Goal: Task Accomplishment & Management: Complete application form

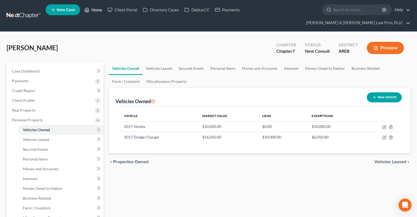
click at [92, 11] on link "Home" at bounding box center [93, 10] width 23 height 10
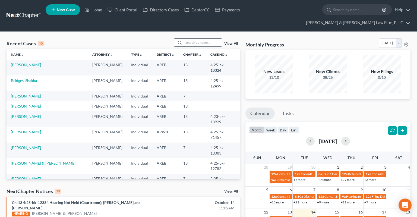
click at [198, 39] on input "search" at bounding box center [203, 43] width 38 height 8
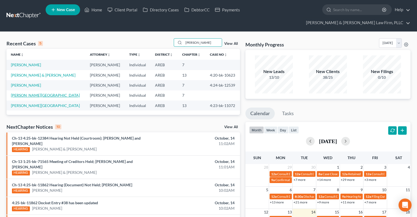
type input "[PERSON_NAME]"
click at [26, 93] on link "[PERSON_NAME][GEOGRAPHIC_DATA]" at bounding box center [45, 95] width 69 height 5
select select "6"
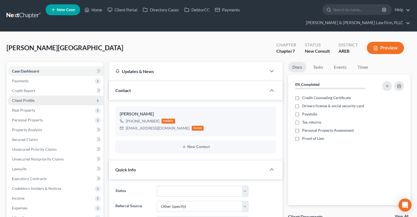
click at [51, 96] on span "Client Profile" at bounding box center [56, 101] width 96 height 10
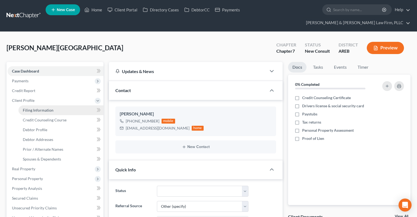
click at [72, 105] on link "Filing Information" at bounding box center [60, 110] width 85 height 10
select select "1"
select select "0"
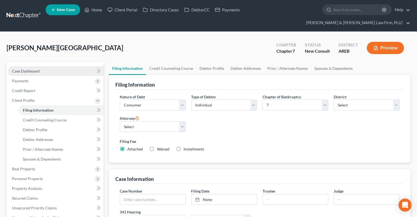
click at [44, 66] on link "Case Dashboard" at bounding box center [56, 71] width 96 height 10
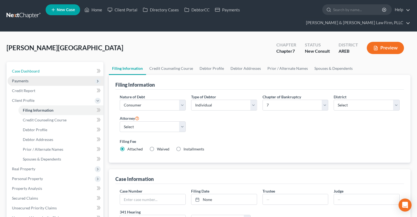
select select "6"
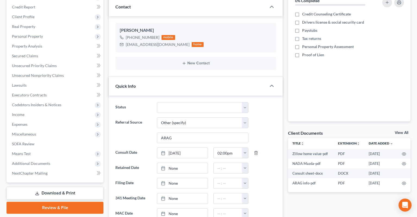
scroll to position [115, 0]
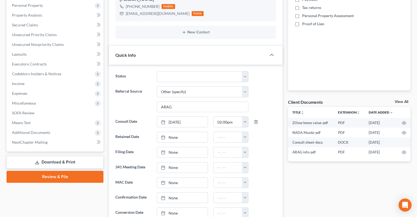
click at [274, 162] on div at bounding box center [265, 167] width 28 height 11
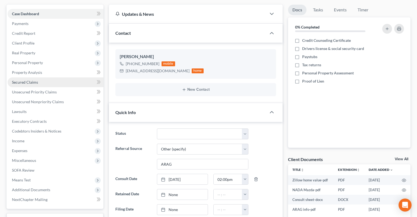
click at [39, 77] on link "Secured Claims" at bounding box center [56, 82] width 96 height 10
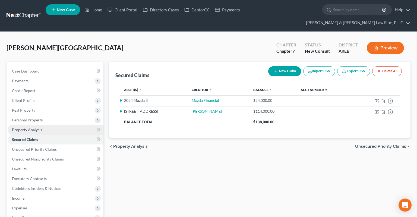
click at [45, 125] on link "Property Analysis" at bounding box center [56, 130] width 96 height 10
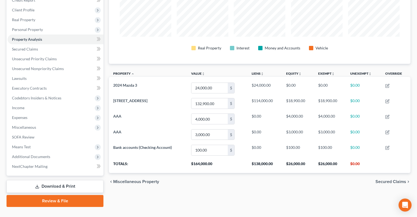
click at [268, 188] on div "Property Analysis Real Property Interest Money and Accounts Vehicle Property un…" at bounding box center [259, 88] width 307 height 235
click at [56, 44] on link "Secured Claims" at bounding box center [56, 49] width 96 height 10
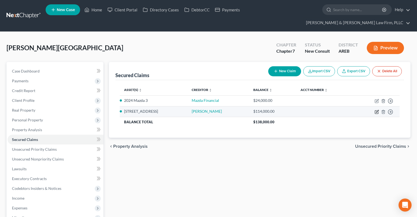
click at [378, 110] on icon "button" at bounding box center [377, 111] width 2 height 2
select select "2"
select select "0"
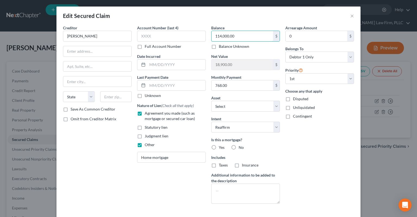
drag, startPoint x: 236, startPoint y: 35, endPoint x: 209, endPoint y: 38, distance: 27.5
click at [212, 36] on input "114,000.00" at bounding box center [243, 36] width 62 height 10
drag, startPoint x: 238, startPoint y: 38, endPoint x: 201, endPoint y: 40, distance: 36.2
click at [212, 39] on input "114,000.00" at bounding box center [243, 36] width 62 height 10
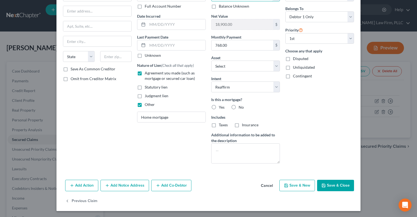
type input "112,000"
click at [346, 185] on button "Save & Close" at bounding box center [335, 185] width 37 height 11
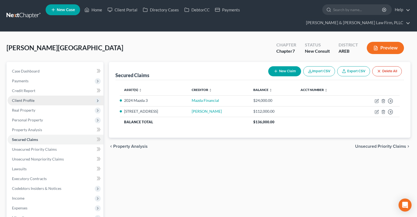
click at [42, 96] on span "Client Profile" at bounding box center [56, 101] width 96 height 10
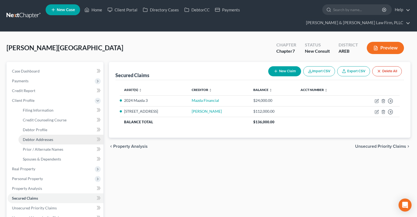
click at [64, 135] on link "Debtor Addresses" at bounding box center [60, 140] width 85 height 10
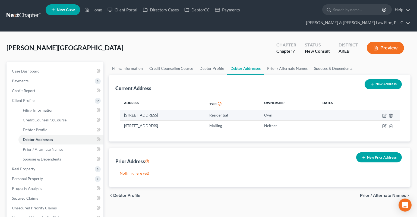
drag, startPoint x: 122, startPoint y: 105, endPoint x: 196, endPoint y: 110, distance: 74.3
click at [196, 110] on td "[STREET_ADDRESS]" at bounding box center [162, 115] width 85 height 10
copy td "[STREET_ADDRESS]"
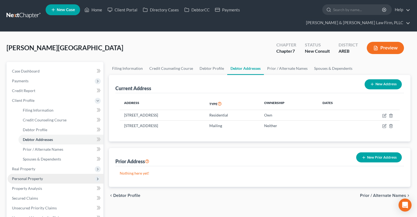
click at [54, 164] on span "Real Property" at bounding box center [56, 169] width 96 height 10
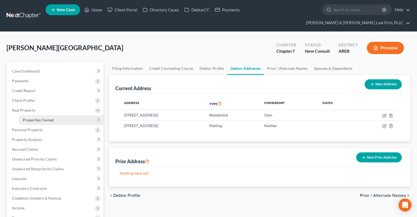
click at [66, 115] on link "Properties Owned" at bounding box center [60, 120] width 85 height 10
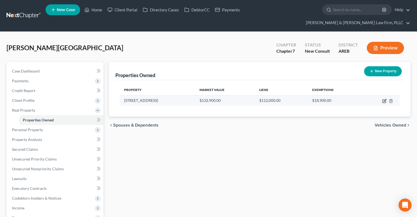
click at [385, 99] on icon "button" at bounding box center [384, 101] width 4 height 4
select select "2"
select select "0"
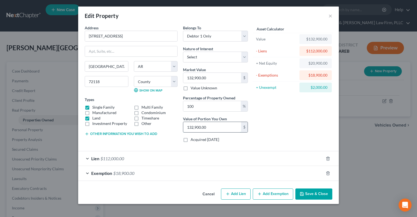
drag, startPoint x: 208, startPoint y: 128, endPoint x: 238, endPoint y: 128, distance: 30.1
click at [238, 127] on input "132,900.00" at bounding box center [212, 127] width 58 height 10
paste input "$128,7"
type input "96.84"
type input "128,700"
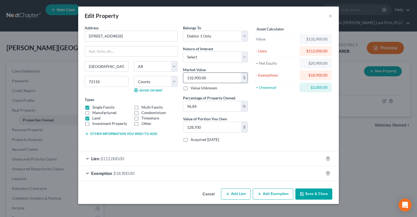
click at [214, 78] on input "132,900.00" at bounding box center [212, 78] width 58 height 10
paste input "$128,7"
type input "$128,700"
type input "124,633.08"
type input "128,700"
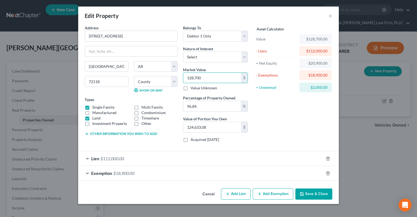
click at [274, 108] on div "Asset Calculator Value $128,700.00 - Liens $112,000.00 = Net Equity $20,900.00 …" at bounding box center [293, 86] width 84 height 122
drag, startPoint x: 221, startPoint y: 106, endPoint x: 191, endPoint y: 106, distance: 30.4
click at [186, 106] on input "96.84" at bounding box center [212, 106] width 58 height 10
type input "1"
type input "1,287.00"
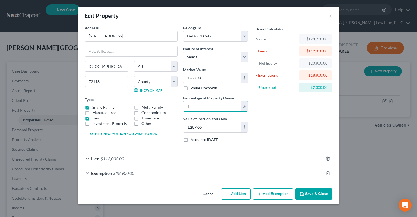
type input "10"
type input "12,870.00"
type input "100"
type input "128,700.00"
type input "100"
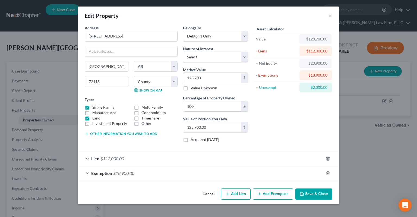
click at [295, 112] on div "Asset Calculator Value $128,700.00 - Liens $112,000.00 = Net Equity $20,900.00 …" at bounding box center [293, 86] width 84 height 122
click at [209, 174] on div "Exemption $18,900.00" at bounding box center [200, 173] width 245 height 14
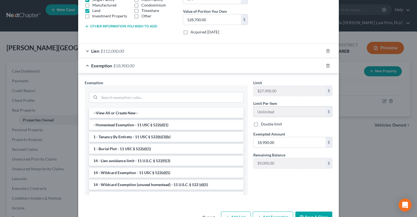
scroll to position [109, 0]
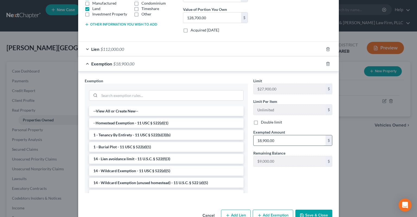
drag, startPoint x: 273, startPoint y: 139, endPoint x: 255, endPoint y: 143, distance: 18.7
click at [254, 138] on input "18,900.00" at bounding box center [290, 140] width 72 height 10
drag, startPoint x: 260, startPoint y: 141, endPoint x: 229, endPoint y: 136, distance: 32.1
click at [254, 136] on input "18,900.00" at bounding box center [290, 140] width 72 height 10
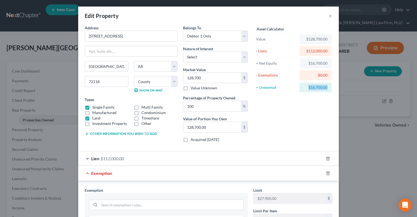
drag, startPoint x: 305, startPoint y: 86, endPoint x: 327, endPoint y: 89, distance: 22.4
click at [328, 88] on div "$16,700.00" at bounding box center [315, 88] width 32 height 10
copy div "$16,700.00"
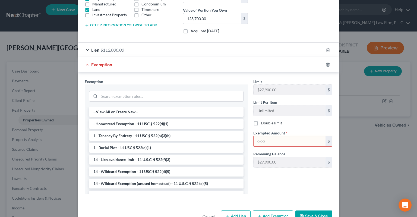
scroll to position [109, 0]
click at [273, 142] on input "text" at bounding box center [290, 140] width 72 height 10
paste input "$16,700.00"
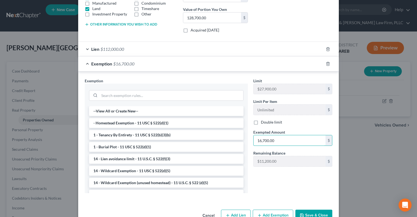
type input "16,700.00"
click at [308, 212] on button "Save & Close" at bounding box center [313, 215] width 37 height 11
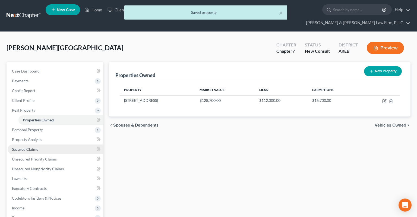
click at [62, 144] on link "Secured Claims" at bounding box center [56, 149] width 96 height 10
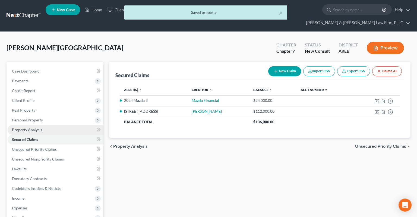
click at [61, 125] on link "Property Analysis" at bounding box center [56, 130] width 96 height 10
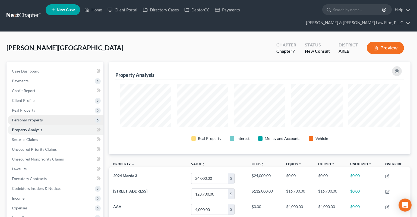
click at [56, 115] on span "Personal Property" at bounding box center [56, 120] width 96 height 10
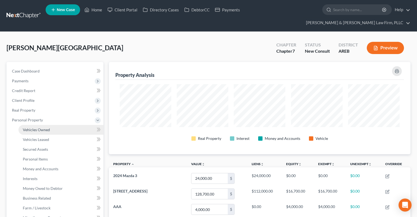
click at [56, 125] on link "Vehicles Owned" at bounding box center [60, 130] width 85 height 10
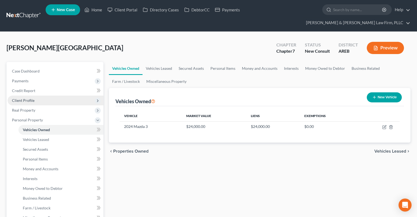
click at [56, 96] on span "Client Profile" at bounding box center [56, 101] width 96 height 10
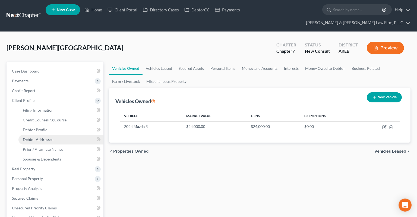
click at [69, 135] on link "Debtor Addresses" at bounding box center [60, 140] width 85 height 10
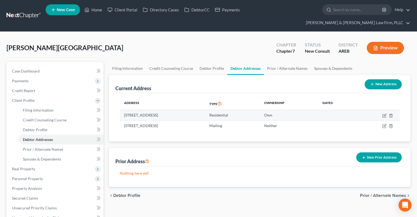
click at [187, 110] on td "[STREET_ADDRESS]" at bounding box center [162, 115] width 85 height 10
copy td "72118"
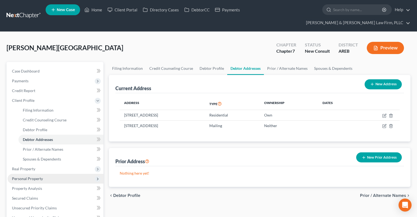
click at [44, 174] on span "Personal Property" at bounding box center [56, 179] width 96 height 10
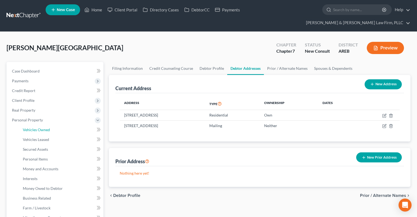
drag, startPoint x: 62, startPoint y: 121, endPoint x: 101, endPoint y: 124, distance: 39.3
click at [62, 125] on link "Vehicles Owned" at bounding box center [60, 130] width 85 height 10
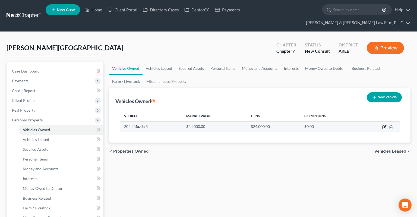
click at [383, 126] on icon "button" at bounding box center [384, 127] width 3 height 3
select select "0"
select select "2"
select select "0"
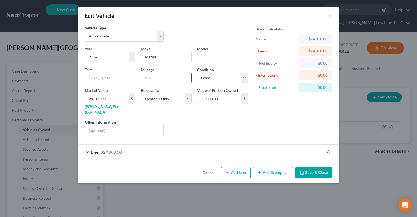
click at [178, 76] on input "548" at bounding box center [166, 78] width 50 height 10
drag, startPoint x: 181, startPoint y: 77, endPoint x: 98, endPoint y: 78, distance: 82.8
click at [141, 78] on input "548" at bounding box center [166, 78] width 50 height 10
drag, startPoint x: 163, startPoint y: 78, endPoint x: 102, endPoint y: 81, distance: 62.0
click at [141, 81] on input "9000" at bounding box center [166, 78] width 50 height 10
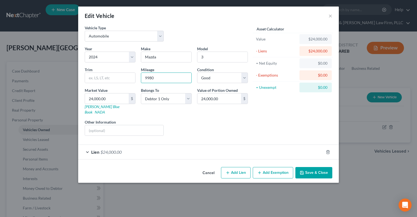
drag, startPoint x: 165, startPoint y: 80, endPoint x: 73, endPoint y: 81, distance: 92.3
click at [141, 81] on input "9980" at bounding box center [166, 78] width 50 height 10
type input "9980"
drag, startPoint x: 119, startPoint y: 99, endPoint x: 131, endPoint y: 101, distance: 11.8
click at [129, 98] on input "24,000.00" at bounding box center [107, 98] width 44 height 10
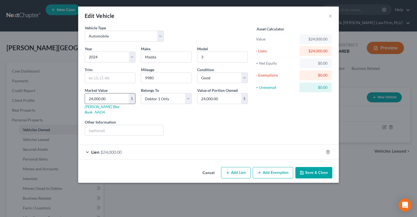
paste input "$18,125"
type input "$18,125"
type input "18,125.00"
type input "18,125"
click at [198, 113] on div "Year Select 2026 2025 2024 2023 2022 2021 2020 2019 2018 2017 2016 2015 2014 20…" at bounding box center [166, 93] width 169 height 94
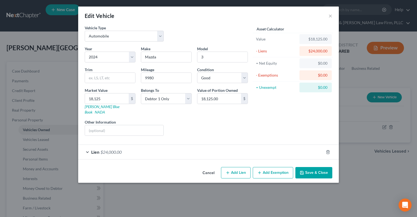
click at [156, 147] on div "Lien $24,000.00" at bounding box center [200, 152] width 245 height 14
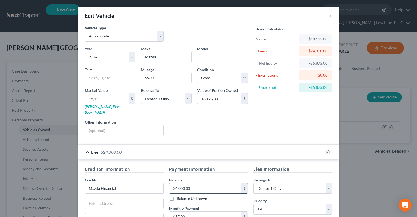
drag, startPoint x: 205, startPoint y: 181, endPoint x: 202, endPoint y: 181, distance: 2.7
click at [202, 183] on input "24,000.00" at bounding box center [205, 188] width 72 height 10
type input "21,500"
click at [212, 29] on div "Vehicle Type Select Automobile Truck Trailer Watercraft Aircraft Motor Home Atv…" at bounding box center [166, 35] width 169 height 21
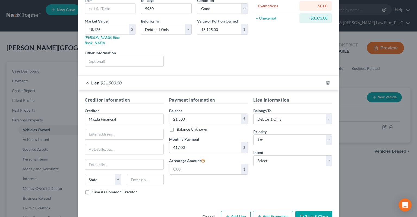
scroll to position [79, 0]
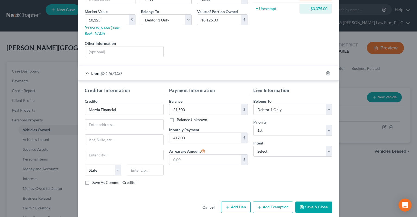
click at [310, 201] on button "Save & Close" at bounding box center [313, 206] width 37 height 11
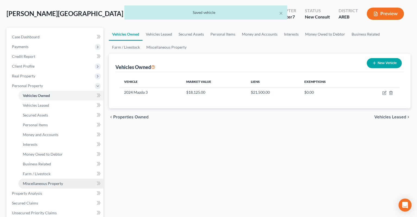
scroll to position [86, 0]
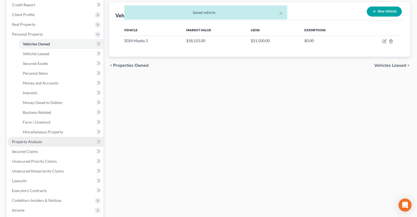
click at [54, 137] on link "Property Analysis" at bounding box center [56, 142] width 96 height 10
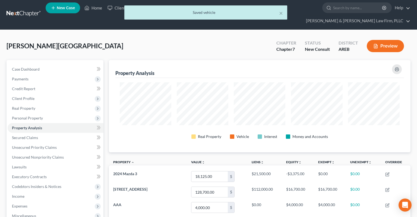
scroll to position [271421, 271211]
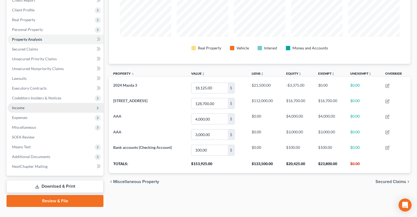
click at [86, 103] on span "Income" at bounding box center [56, 108] width 96 height 10
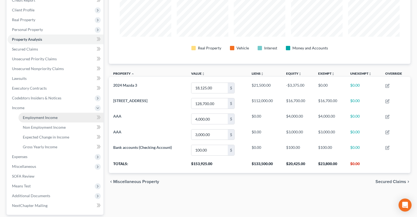
click at [89, 113] on link "Employment Income" at bounding box center [60, 118] width 85 height 10
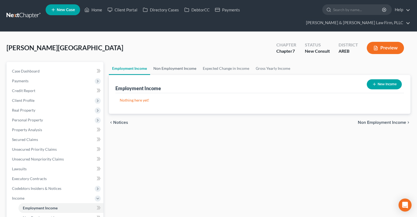
click at [182, 62] on link "Non Employment Income" at bounding box center [174, 68] width 49 height 13
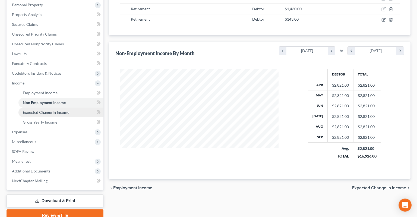
scroll to position [130, 0]
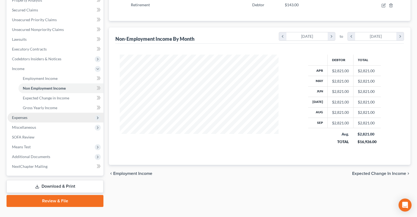
click at [45, 113] on span "Expenses" at bounding box center [56, 118] width 96 height 10
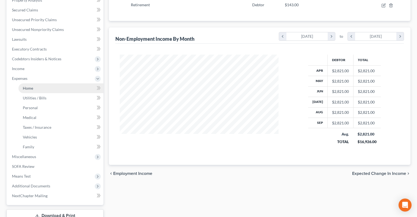
click at [51, 83] on link "Home" at bounding box center [60, 88] width 85 height 10
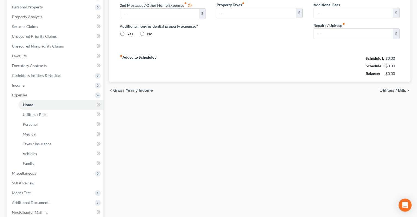
type input "768.00"
type input "0.00"
radio input "true"
type input "0.00"
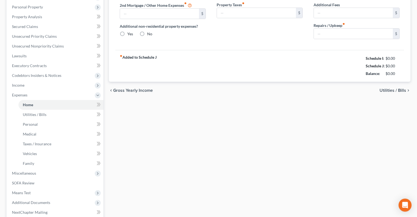
type input "0.00"
type input "25.00"
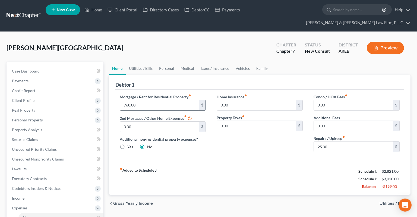
click at [175, 100] on input "768.00" at bounding box center [159, 105] width 79 height 10
type input "867.08"
click at [248, 127] on div "Home Insurance fiber_manual_record 0.00 $ Property Taxes fiber_manual_record 0.…" at bounding box center [259, 125] width 97 height 62
click at [330, 141] on input "25.00" at bounding box center [353, 146] width 79 height 10
type input "0"
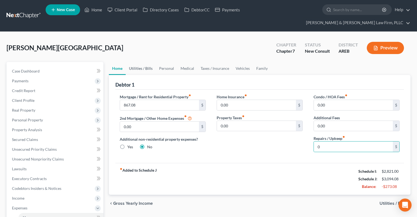
click at [141, 62] on link "Utilities / Bills" at bounding box center [141, 68] width 30 height 13
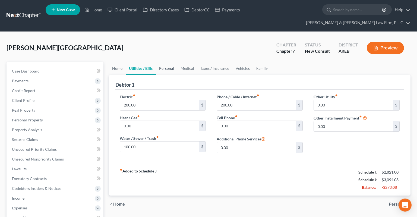
click at [163, 62] on link "Personal" at bounding box center [166, 68] width 21 height 13
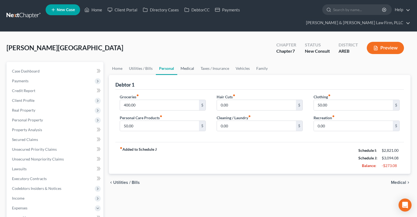
click at [186, 62] on link "Medical" at bounding box center [187, 68] width 20 height 13
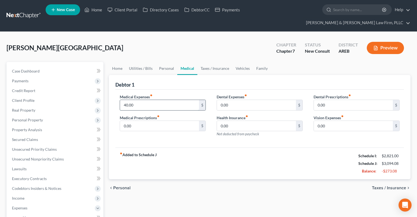
click at [183, 100] on input "40.00" at bounding box center [159, 105] width 79 height 10
type input "20"
click at [213, 63] on link "Taxes / Insurance" at bounding box center [214, 68] width 35 height 13
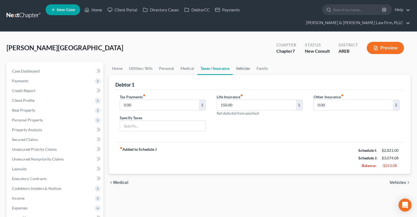
click at [236, 64] on link "Vehicles" at bounding box center [243, 68] width 21 height 13
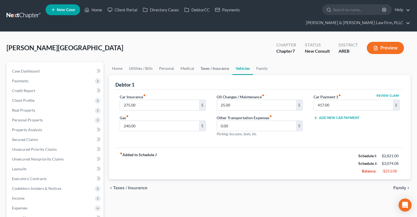
click at [216, 64] on link "Taxes / Insurance" at bounding box center [214, 68] width 35 height 13
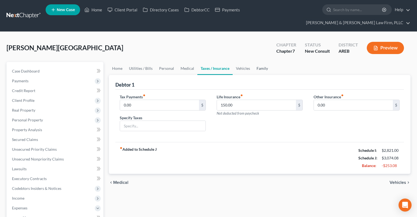
click at [256, 62] on link "Family" at bounding box center [262, 68] width 18 height 13
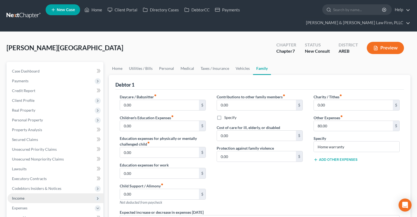
drag, startPoint x: 38, startPoint y: 189, endPoint x: 42, endPoint y: 189, distance: 4.1
click at [39, 193] on span "Income" at bounding box center [56, 198] width 96 height 10
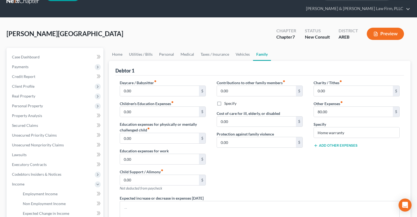
scroll to position [57, 0]
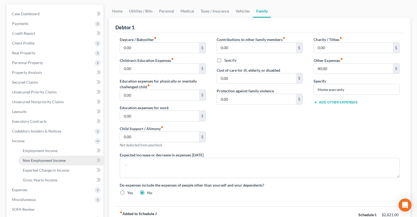
click at [72, 156] on link "Non Employment Income" at bounding box center [60, 161] width 85 height 10
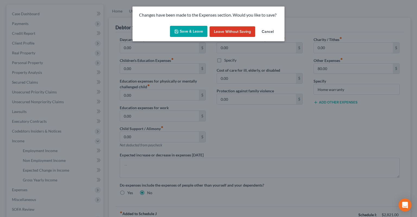
click at [195, 31] on button "Save & Leave" at bounding box center [188, 31] width 37 height 11
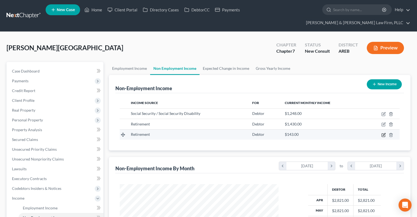
click at [383, 133] on icon "button" at bounding box center [383, 135] width 4 height 4
select select "3"
select select "0"
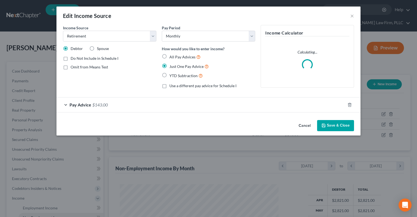
click at [119, 102] on div "Pay Advice $143.00" at bounding box center [200, 104] width 289 height 14
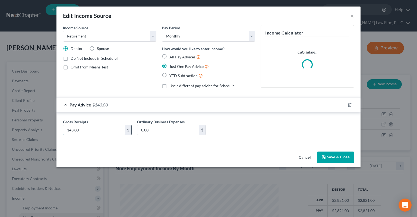
click at [109, 130] on input "143.00" at bounding box center [94, 130] width 62 height 10
type input "156"
click at [325, 156] on icon "button" at bounding box center [323, 157] width 4 height 4
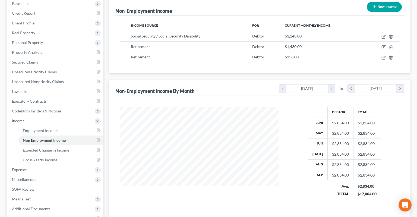
scroll to position [43, 0]
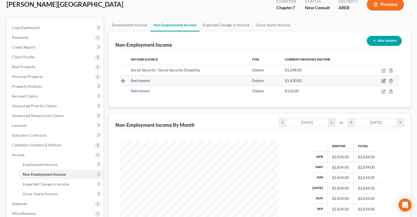
click at [384, 79] on icon "button" at bounding box center [384, 80] width 2 height 2
select select "3"
select select "0"
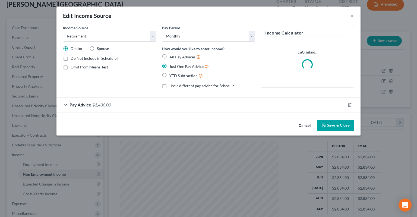
click at [135, 102] on div "Pay Advice $1,430.00" at bounding box center [200, 104] width 289 height 14
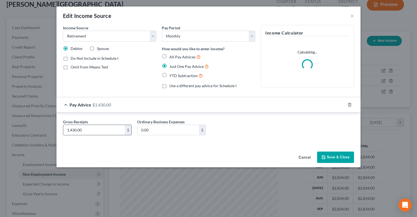
click at [116, 134] on input "1,430.00" at bounding box center [94, 130] width 62 height 10
type input "1,500"
click at [340, 155] on button "Save & Close" at bounding box center [335, 157] width 37 height 11
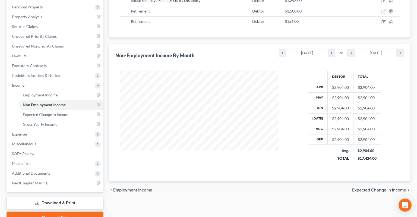
scroll to position [130, 0]
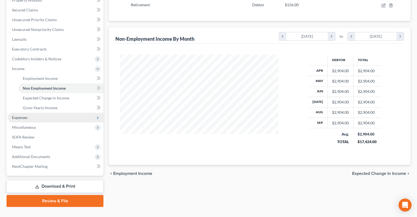
click at [36, 113] on span "Expenses" at bounding box center [56, 118] width 96 height 10
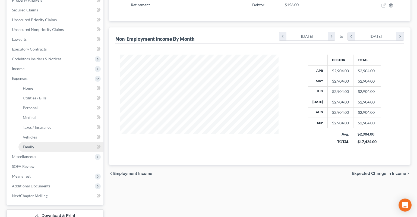
click at [41, 142] on link "Family" at bounding box center [60, 147] width 85 height 10
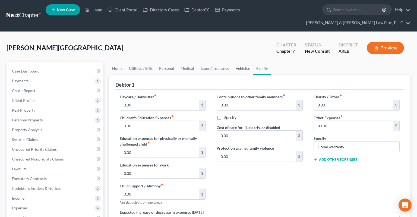
click at [234, 64] on link "Vehicles" at bounding box center [242, 68] width 21 height 13
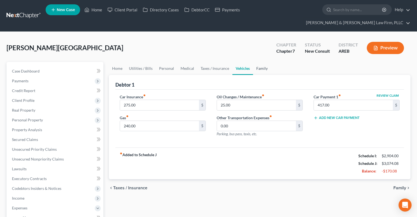
click at [259, 62] on link "Family" at bounding box center [262, 68] width 18 height 13
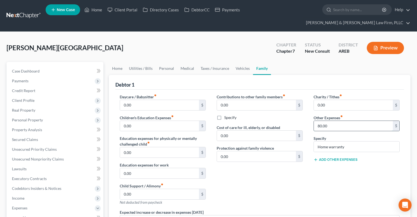
click at [336, 121] on input "80.00" at bounding box center [353, 126] width 79 height 10
type input "90"
click at [213, 62] on link "Taxes / Insurance" at bounding box center [214, 68] width 35 height 13
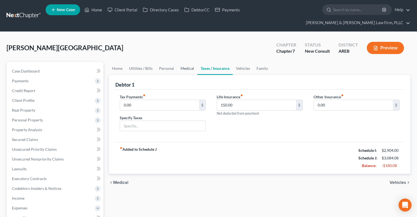
drag, startPoint x: 193, startPoint y: 57, endPoint x: 190, endPoint y: 56, distance: 2.9
click at [192, 62] on link "Medical" at bounding box center [187, 68] width 20 height 13
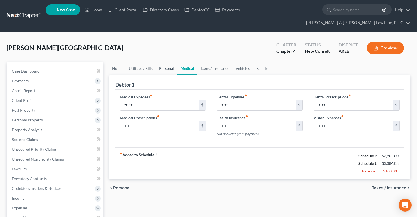
click at [166, 62] on link "Personal" at bounding box center [166, 68] width 21 height 13
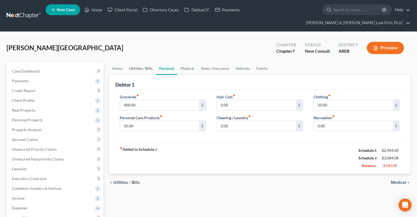
click at [147, 62] on link "Utilities / Bills" at bounding box center [141, 68] width 30 height 13
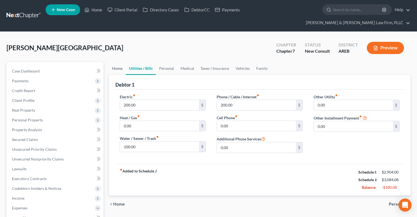
click at [124, 62] on link "Home" at bounding box center [117, 68] width 17 height 13
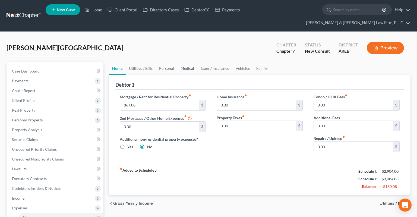
click at [188, 62] on link "Medical" at bounding box center [187, 68] width 20 height 13
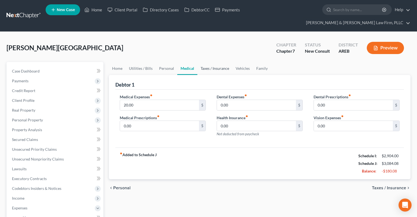
click at [202, 62] on link "Taxes / Insurance" at bounding box center [214, 68] width 35 height 13
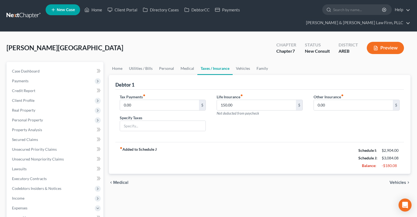
click at [225, 63] on link "Taxes / Insurance" at bounding box center [214, 68] width 35 height 13
click at [235, 62] on link "Vehicles" at bounding box center [243, 68] width 21 height 13
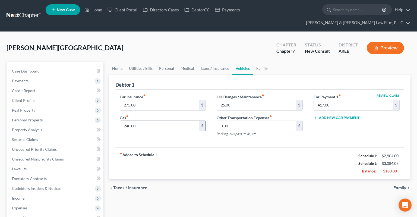
click at [182, 121] on input "240.00" at bounding box center [159, 126] width 79 height 10
type input "150"
click at [207, 62] on link "Taxes / Insurance" at bounding box center [214, 68] width 35 height 13
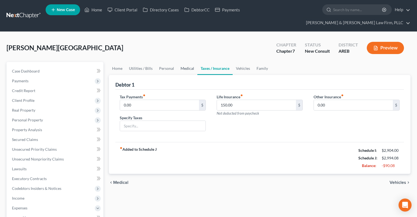
click at [187, 62] on link "Medical" at bounding box center [187, 68] width 20 height 13
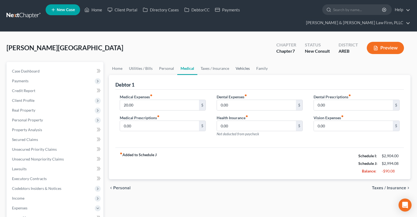
click at [238, 62] on link "Vehicles" at bounding box center [242, 68] width 21 height 13
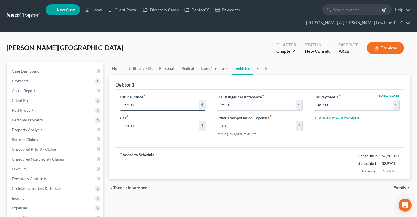
click at [175, 100] on input "275.00" at bounding box center [159, 105] width 79 height 10
type input "246"
click at [179, 121] on input "150.00" at bounding box center [159, 126] width 79 height 10
click at [173, 62] on link "Personal" at bounding box center [166, 68] width 21 height 13
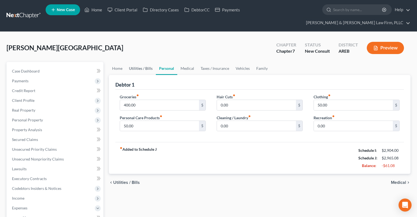
click at [142, 62] on link "Utilities / Bills" at bounding box center [141, 68] width 30 height 13
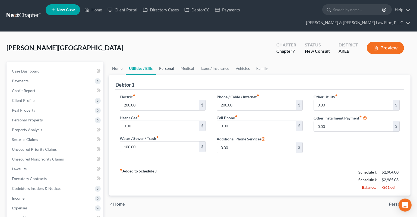
click at [160, 62] on link "Personal" at bounding box center [166, 68] width 21 height 13
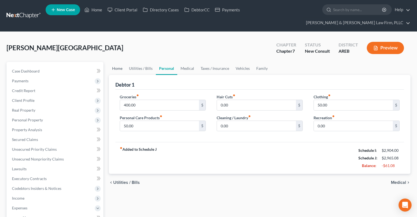
click at [121, 62] on link "Home" at bounding box center [117, 68] width 17 height 13
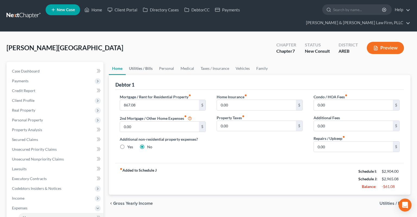
click at [144, 62] on link "Utilities / Bills" at bounding box center [141, 68] width 30 height 13
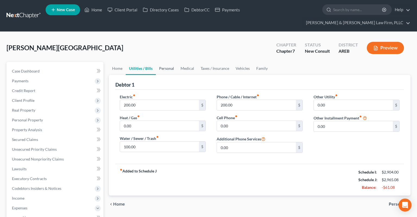
click at [172, 62] on link "Personal" at bounding box center [166, 68] width 21 height 13
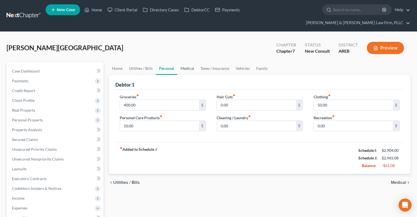
click at [186, 62] on link "Medical" at bounding box center [187, 68] width 20 height 13
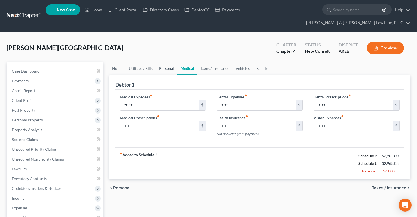
click at [166, 62] on link "Personal" at bounding box center [166, 68] width 21 height 13
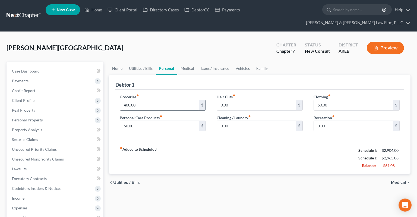
drag, startPoint x: 151, startPoint y: 93, endPoint x: 149, endPoint y: 96, distance: 3.5
click at [151, 100] on input "400.00" at bounding box center [159, 105] width 79 height 10
type input "200"
click at [182, 62] on link "Medical" at bounding box center [187, 68] width 20 height 13
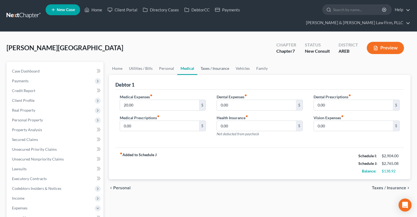
click at [208, 62] on link "Taxes / Insurance" at bounding box center [214, 68] width 35 height 13
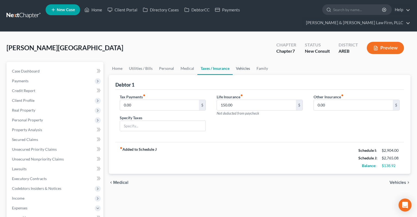
click at [234, 62] on link "Vehicles" at bounding box center [243, 68] width 21 height 13
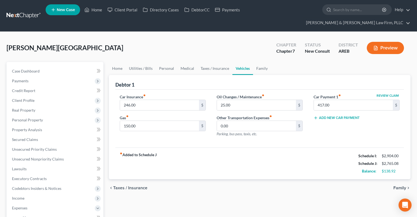
click at [261, 75] on div "Debtor 1" at bounding box center [259, 82] width 289 height 15
click at [259, 62] on link "Family" at bounding box center [262, 68] width 18 height 13
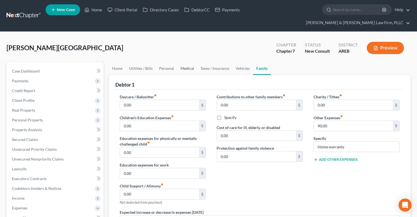
click at [186, 62] on link "Medical" at bounding box center [187, 68] width 20 height 13
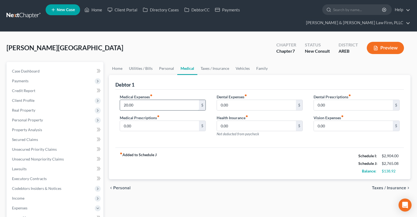
click at [163, 100] on input "20.00" at bounding box center [159, 105] width 79 height 10
click at [159, 62] on link "Personal" at bounding box center [166, 68] width 21 height 13
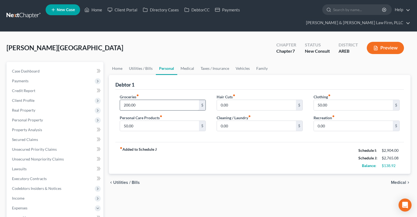
click at [156, 94] on div "Groceries fiber_manual_record 200.00 $" at bounding box center [163, 102] width 86 height 17
click at [156, 100] on input "200.00" at bounding box center [159, 105] width 79 height 10
click at [195, 184] on div "Home Utilities / Bills Personal Medical Taxes / Insurance Vehicles Family Debto…" at bounding box center [259, 214] width 307 height 304
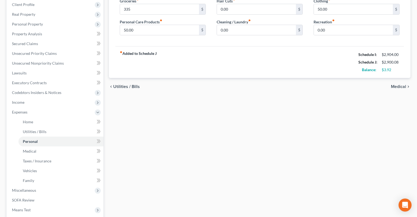
scroll to position [15, 0]
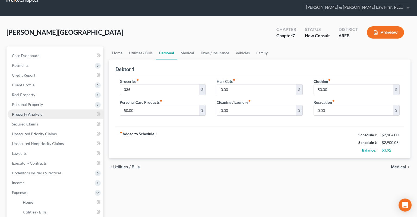
click at [47, 109] on link "Property Analysis" at bounding box center [56, 114] width 96 height 10
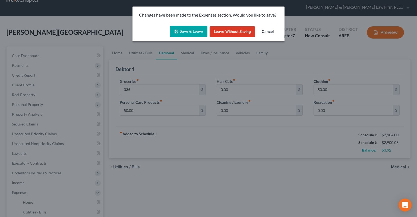
click at [195, 31] on button "Save & Leave" at bounding box center [188, 31] width 37 height 11
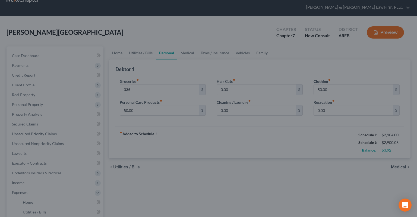
type input "335.00"
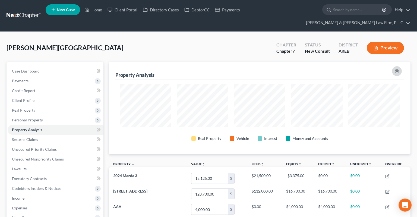
click at [395, 66] on button "button" at bounding box center [397, 71] width 10 height 10
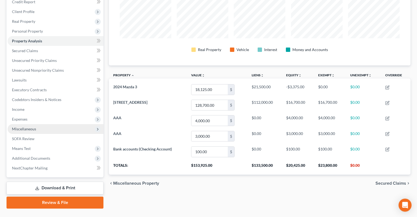
scroll to position [90, 0]
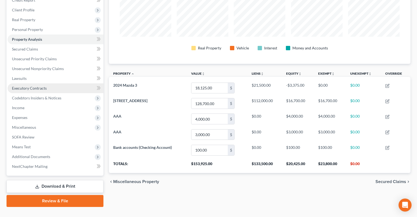
click at [58, 83] on link "Executory Contracts" at bounding box center [56, 88] width 96 height 10
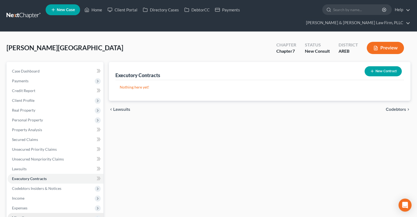
scroll to position [90, 0]
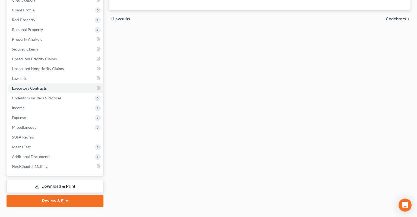
click at [67, 170] on div "Case Dashboard Payments Invoices Payments Payments Credit Report Client Profile" at bounding box center [55, 88] width 102 height 235
click at [66, 180] on link "Download & Print" at bounding box center [55, 186] width 97 height 13
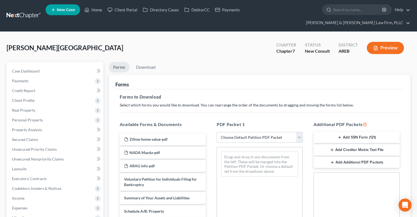
scroll to position [109, 0]
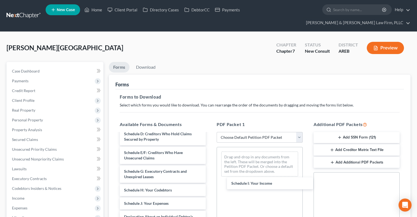
drag, startPoint x: 160, startPoint y: 188, endPoint x: 244, endPoint y: 188, distance: 83.6
click at [210, 178] on div "Schedule I: Your Income Zillow home value-pdf NADA Mazda-pdf ARAG info-pdf Volu…" at bounding box center [162, 183] width 95 height 319
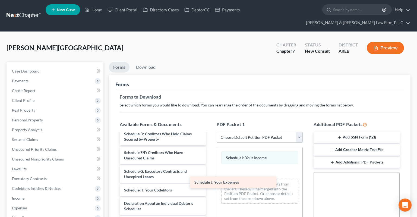
drag, startPoint x: 178, startPoint y: 194, endPoint x: 272, endPoint y: 177, distance: 96.3
click at [210, 180] on div "Schedule J: Your Expenses Zillow home value-pdf NADA Mazda-pdf ARAG info-pdf Vo…" at bounding box center [162, 177] width 95 height 306
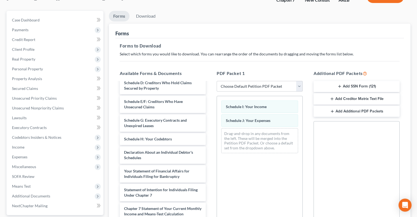
scroll to position [118, 0]
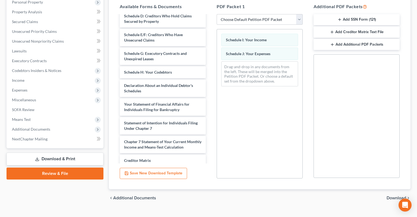
click at [395, 196] on span "Download" at bounding box center [397, 198] width 20 height 4
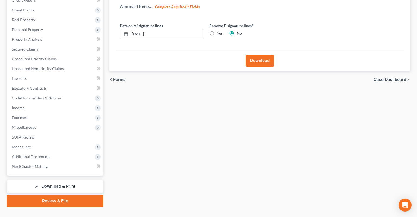
scroll to position [0, 0]
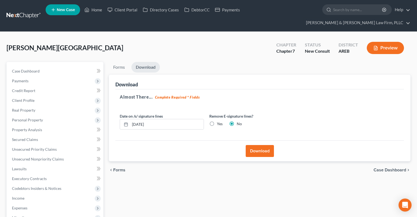
click at [261, 140] on div "Download" at bounding box center [259, 150] width 289 height 21
click at [257, 145] on button "Download" at bounding box center [260, 151] width 28 height 12
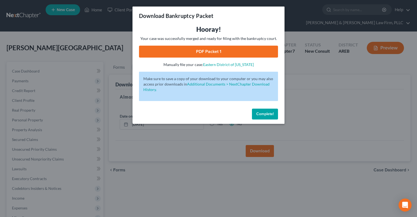
click at [207, 51] on link "PDF Packet 1" at bounding box center [208, 52] width 139 height 12
click at [265, 113] on span "Complete!" at bounding box center [264, 114] width 17 height 5
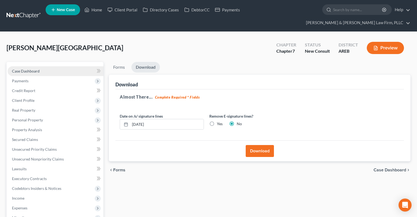
click at [46, 66] on link "Case Dashboard" at bounding box center [56, 71] width 96 height 10
select select "6"
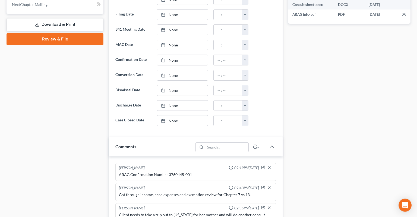
scroll to position [287, 0]
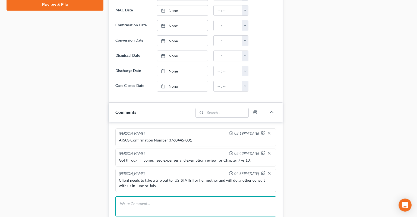
click at [168, 196] on textarea at bounding box center [195, 206] width 161 height 20
type textarea "ARAG Case Assist Confirmation # 4471974-001"
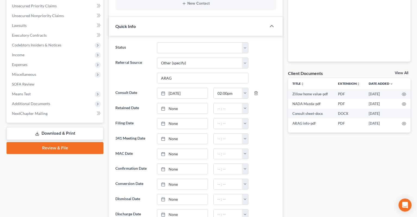
scroll to position [0, 0]
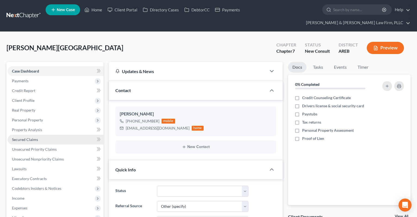
click at [59, 135] on link "Secured Claims" at bounding box center [56, 140] width 96 height 10
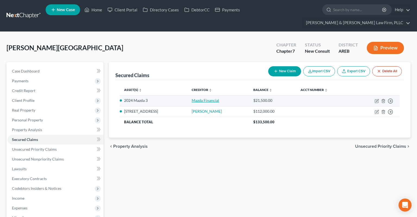
click at [194, 98] on link "Mazda Financial" at bounding box center [205, 100] width 27 height 5
select select "3"
select select "0"
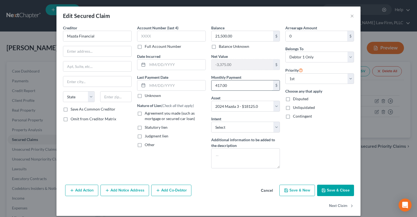
click at [255, 89] on input "417.00" at bounding box center [243, 85] width 62 height 10
type input "412"
click at [196, 161] on div "Account Number (last 4) Full Account Number Date Incurred Last Payment Date Unk…" at bounding box center [171, 99] width 74 height 148
click at [211, 122] on select "Select Surrender Redeem Reaffirm Avoid Other" at bounding box center [245, 127] width 69 height 11
select select "2"
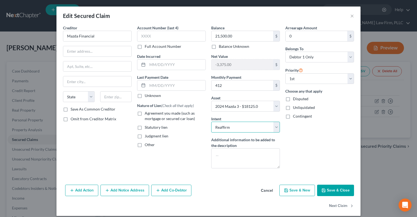
click option "Reaffirm" at bounding box center [0, 0] width 0 height 0
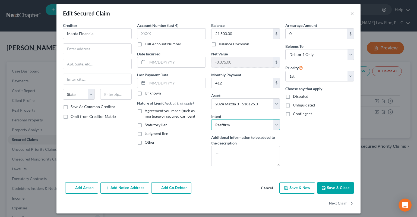
scroll to position [5, 0]
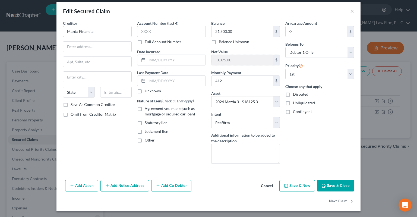
drag, startPoint x: 340, startPoint y: 186, endPoint x: 339, endPoint y: 175, distance: 11.8
click at [341, 186] on button "Save & Close" at bounding box center [335, 185] width 37 height 11
select select
